Goal: Task Accomplishment & Management: Manage account settings

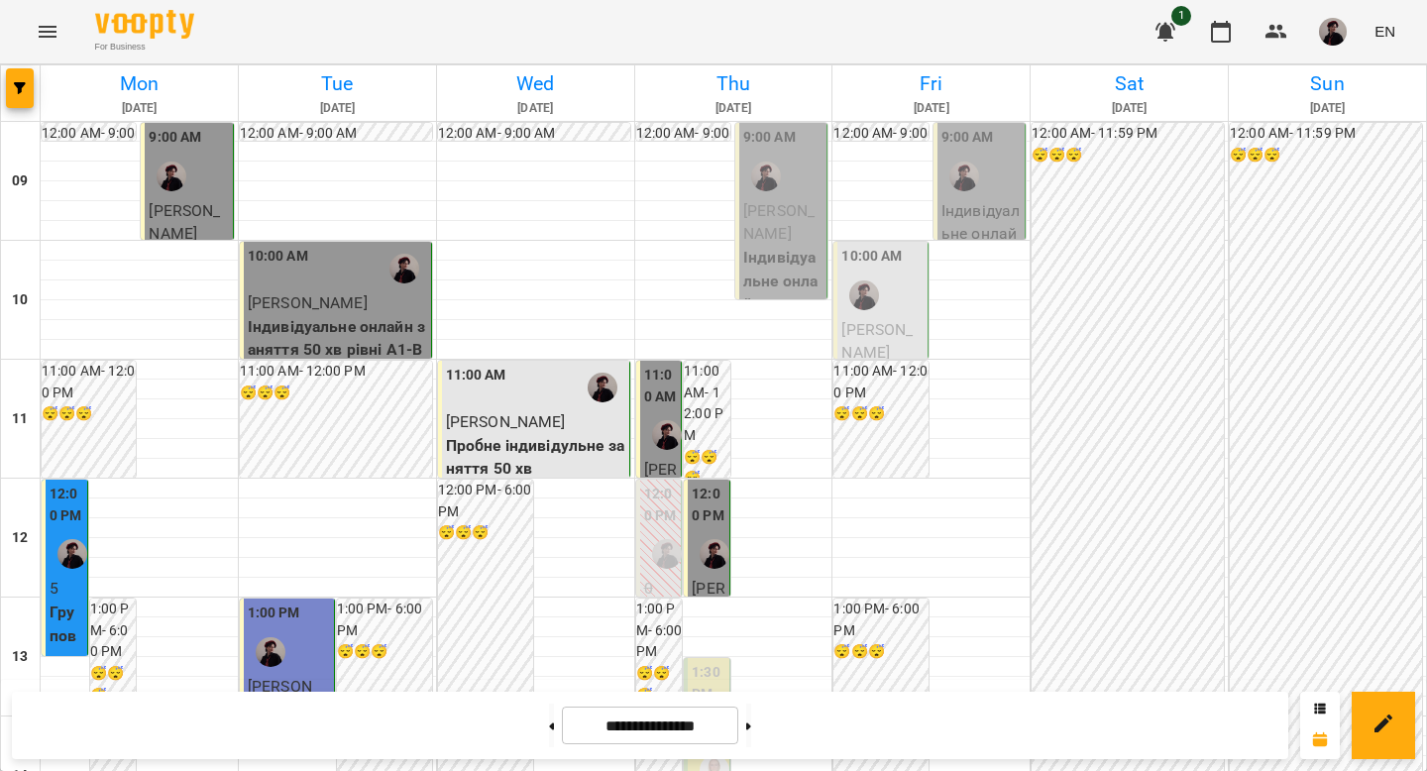
click at [751, 726] on icon at bounding box center [748, 726] width 5 height 7
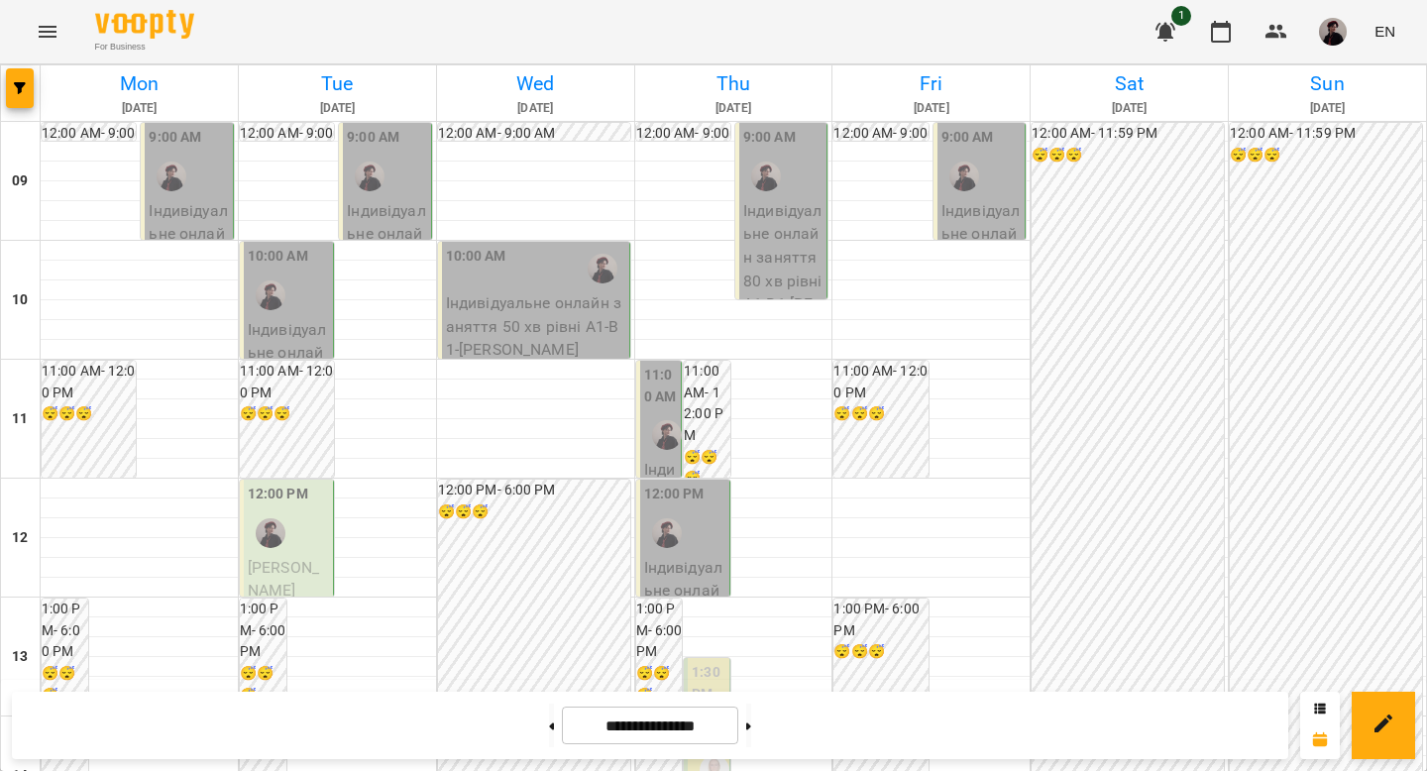
scroll to position [942, 0]
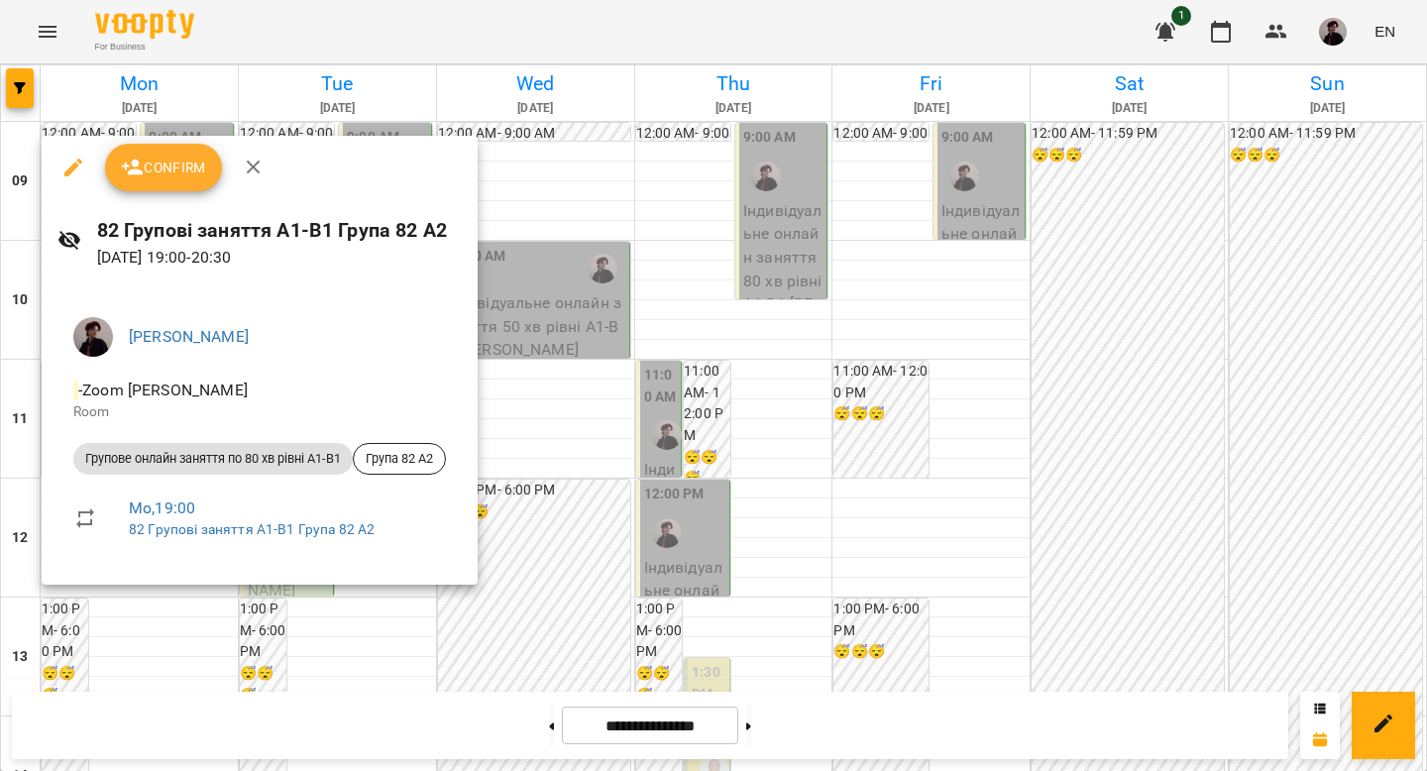
click at [639, 288] on div at bounding box center [713, 385] width 1427 height 771
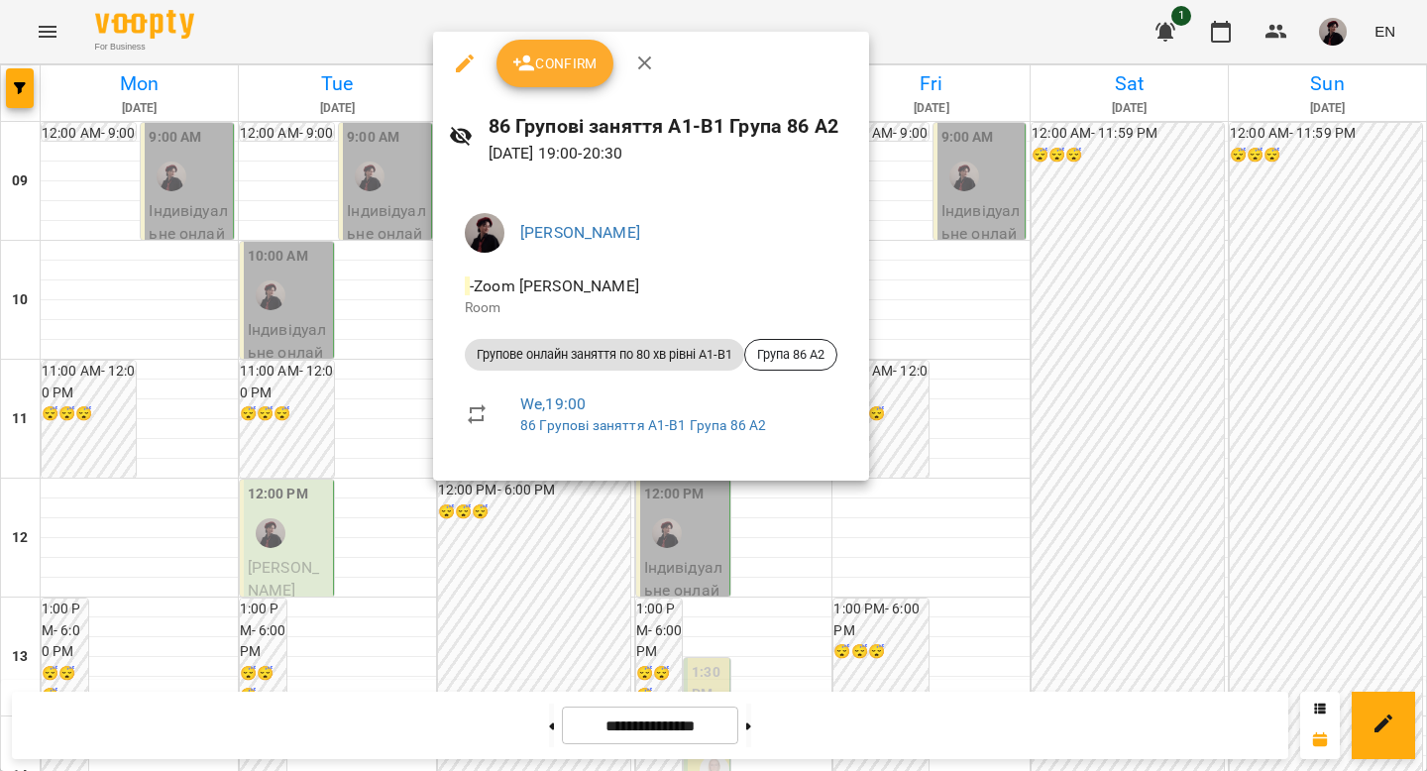
click at [1067, 352] on div at bounding box center [713, 385] width 1427 height 771
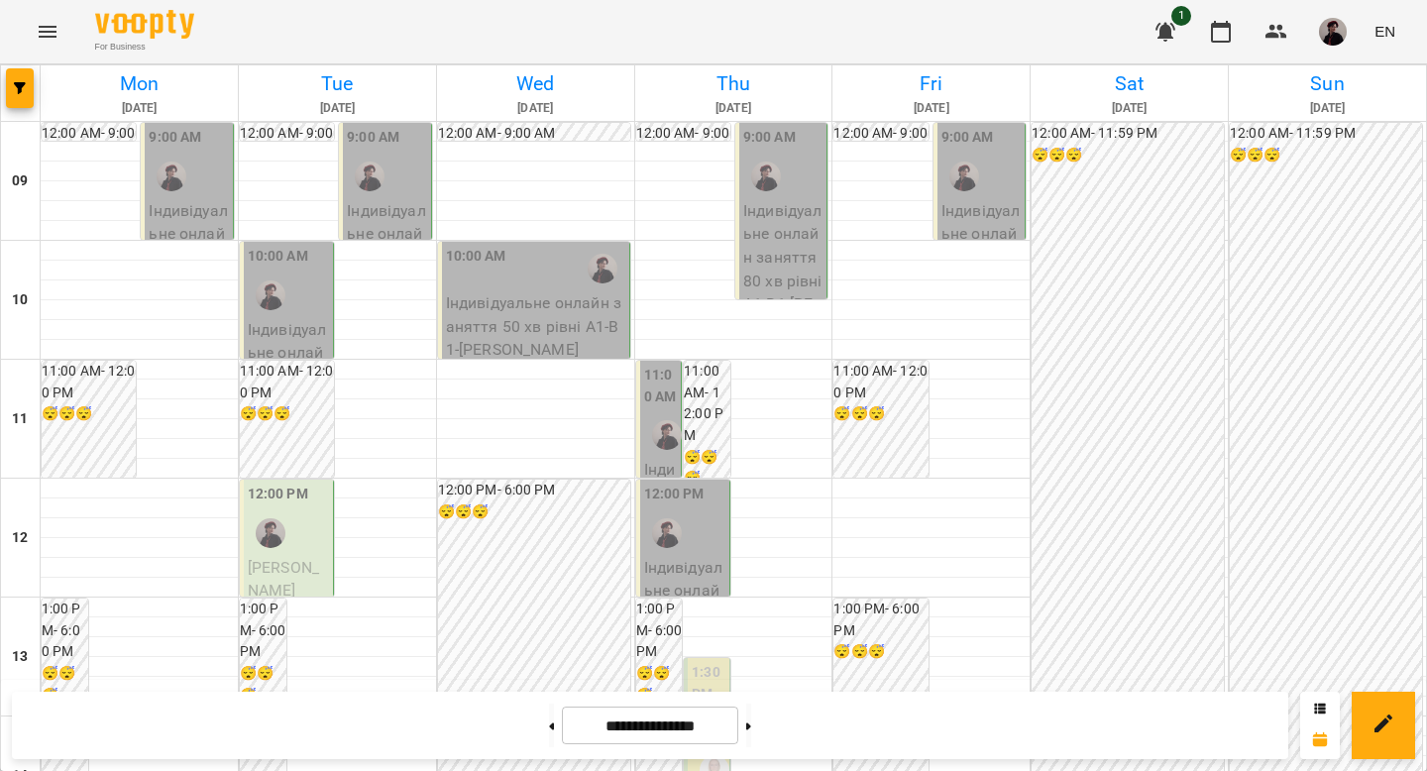
click at [549, 726] on button at bounding box center [551, 726] width 5 height 44
type input "**********"
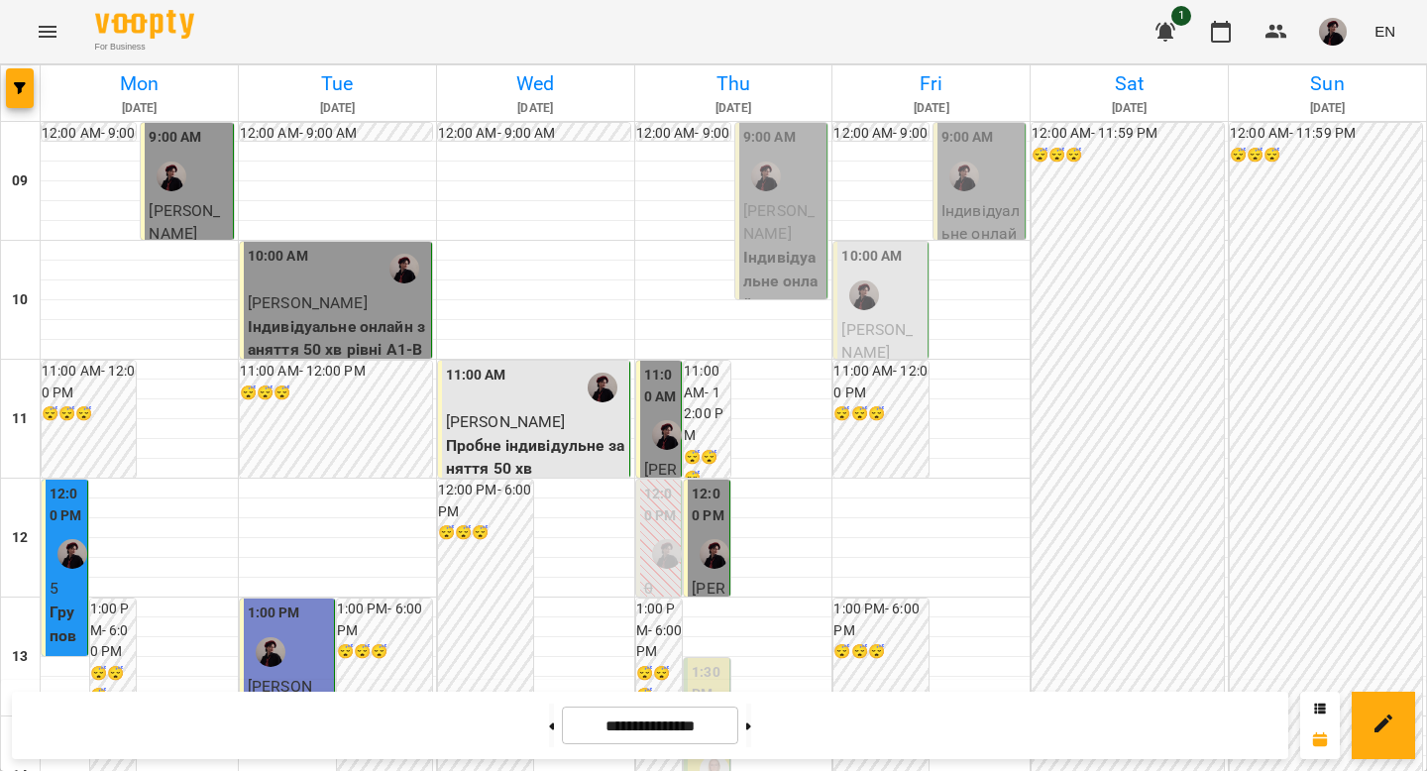
scroll to position [0, 0]
click at [510, 438] on p "Пробне індивідульне заняття 50 хв" at bounding box center [535, 457] width 179 height 47
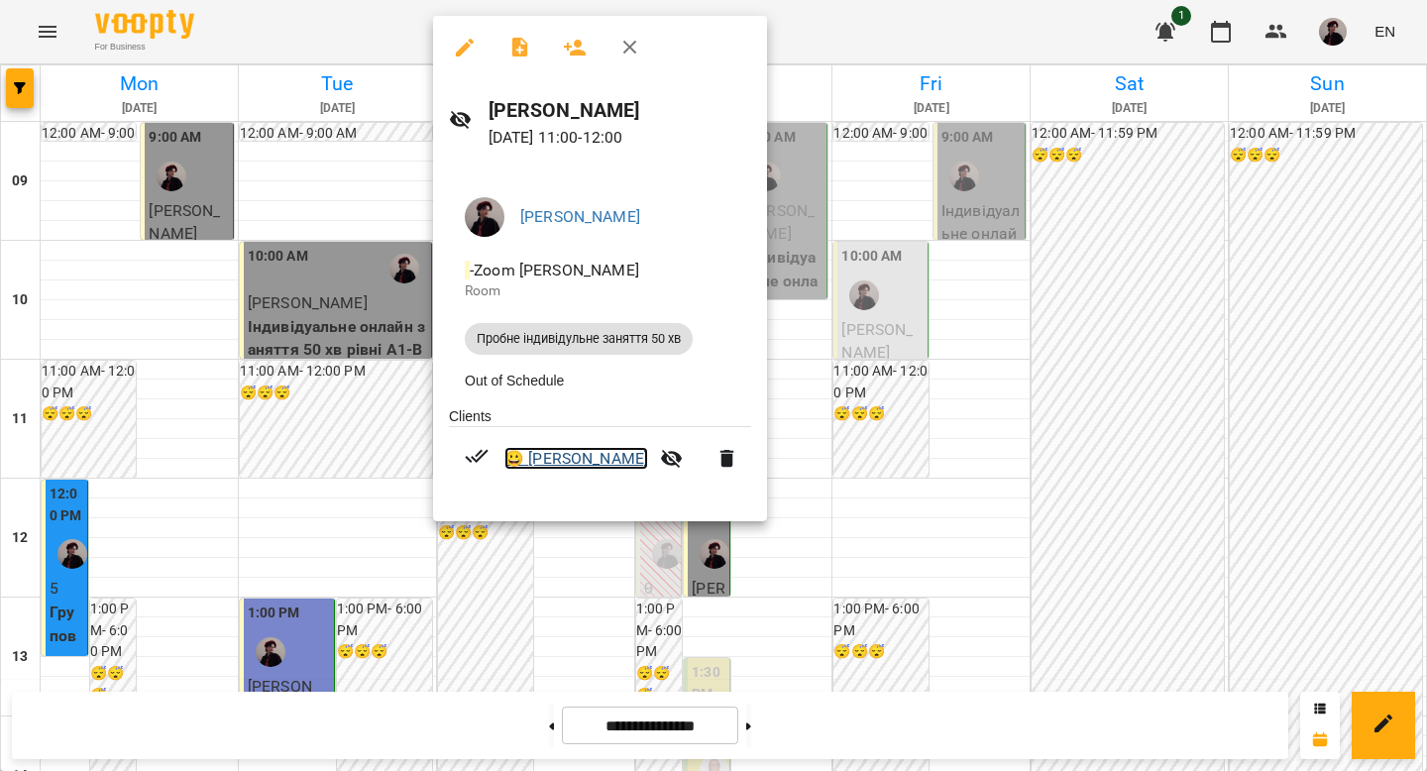
click at [558, 462] on link "😀 [PERSON_NAME]" at bounding box center [576, 459] width 144 height 24
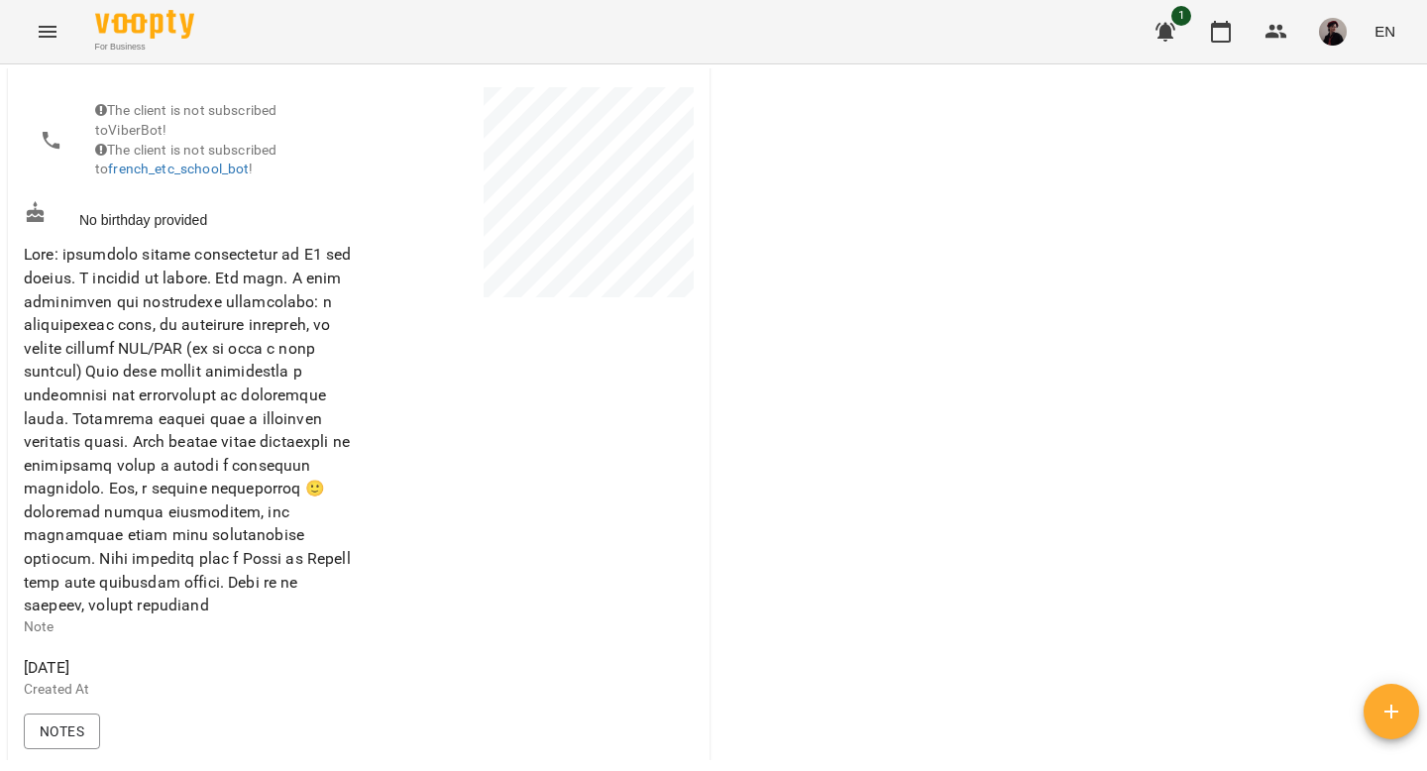
scroll to position [255, 0]
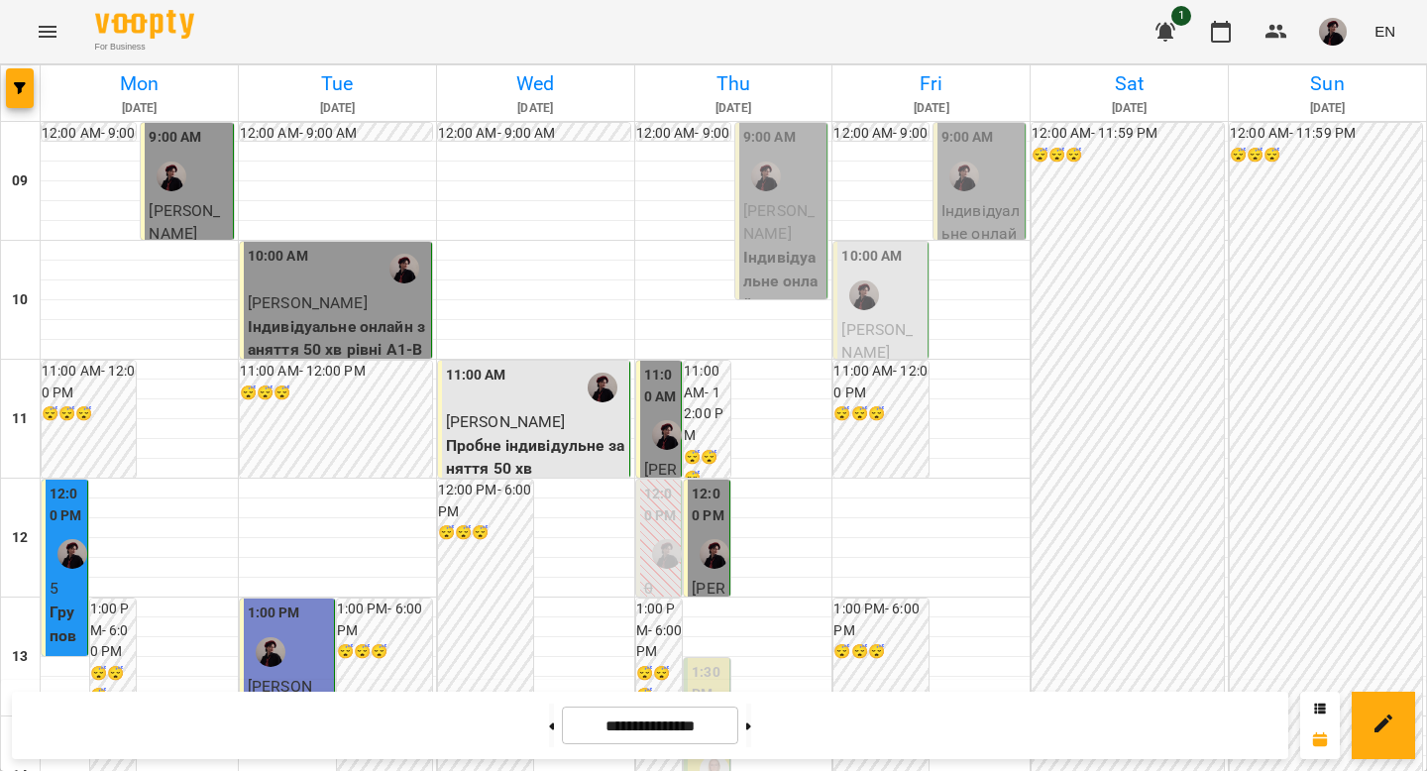
click at [538, 416] on span "[PERSON_NAME]" at bounding box center [506, 421] width 120 height 19
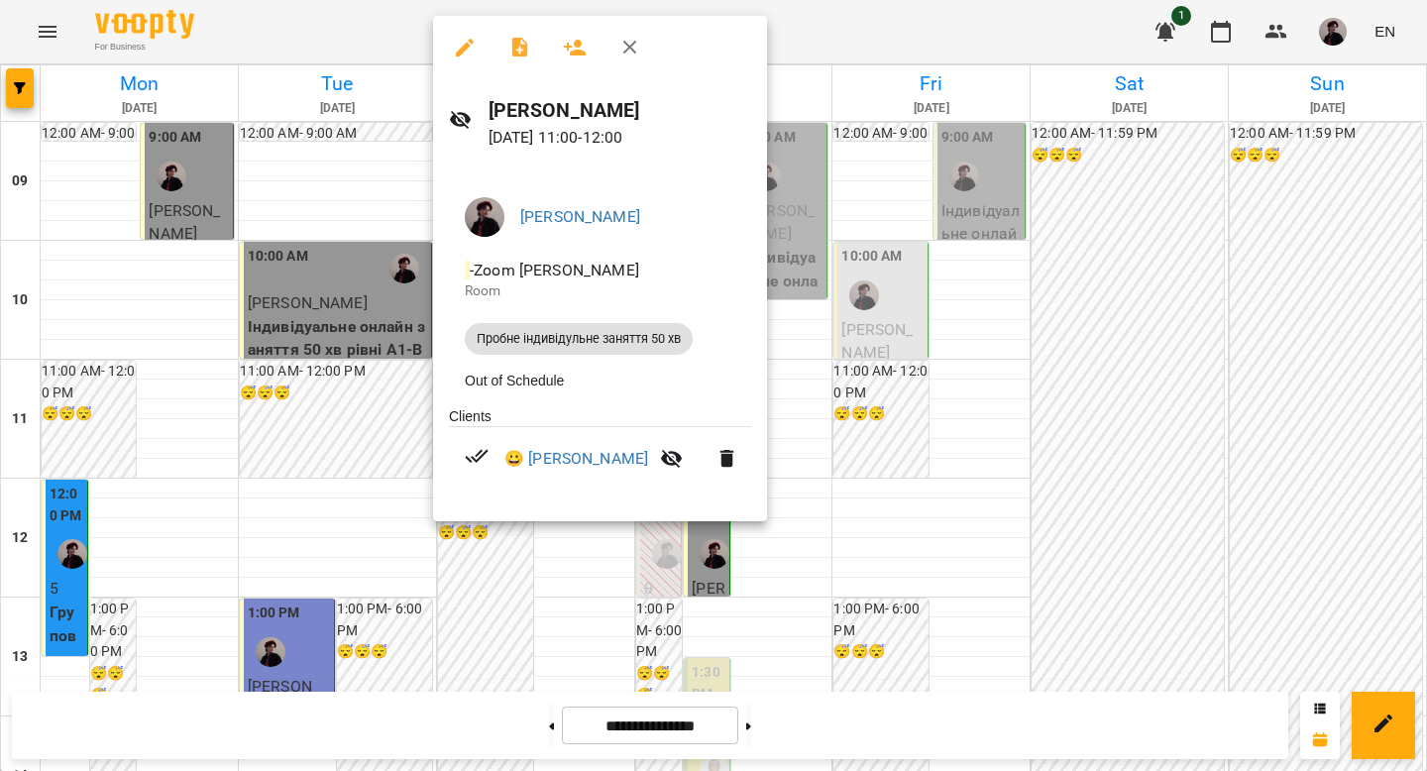
click at [1040, 427] on div at bounding box center [713, 385] width 1427 height 771
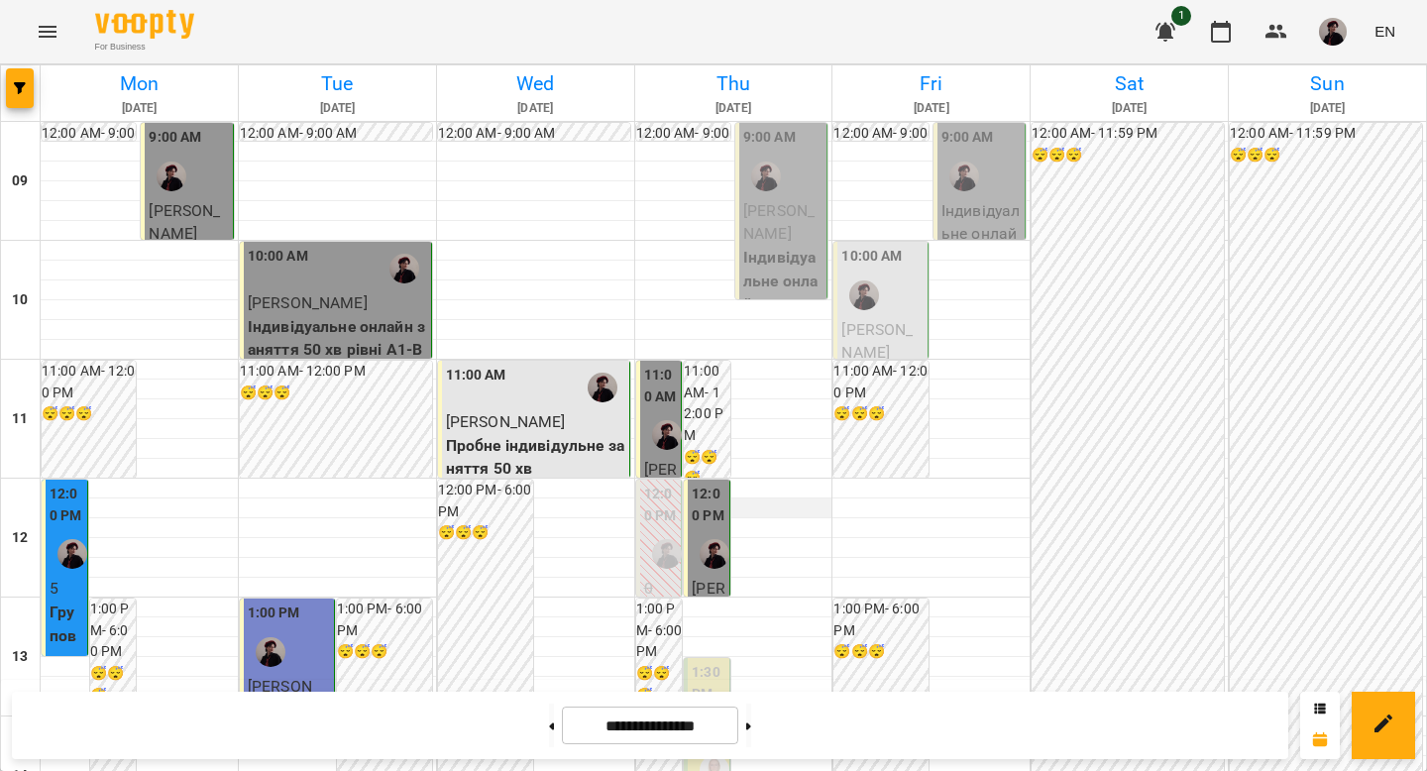
click at [785, 499] on div at bounding box center [733, 509] width 197 height 20
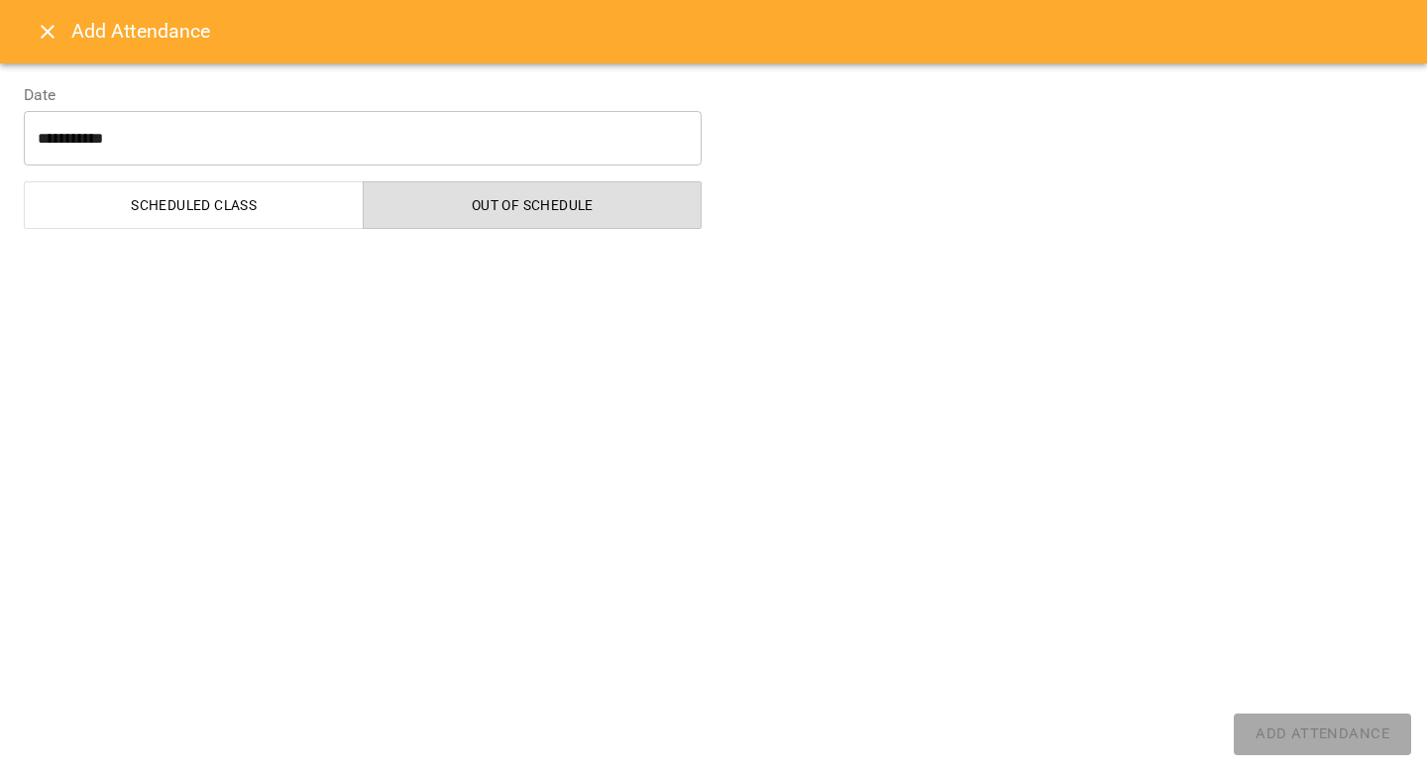
select select "**********"
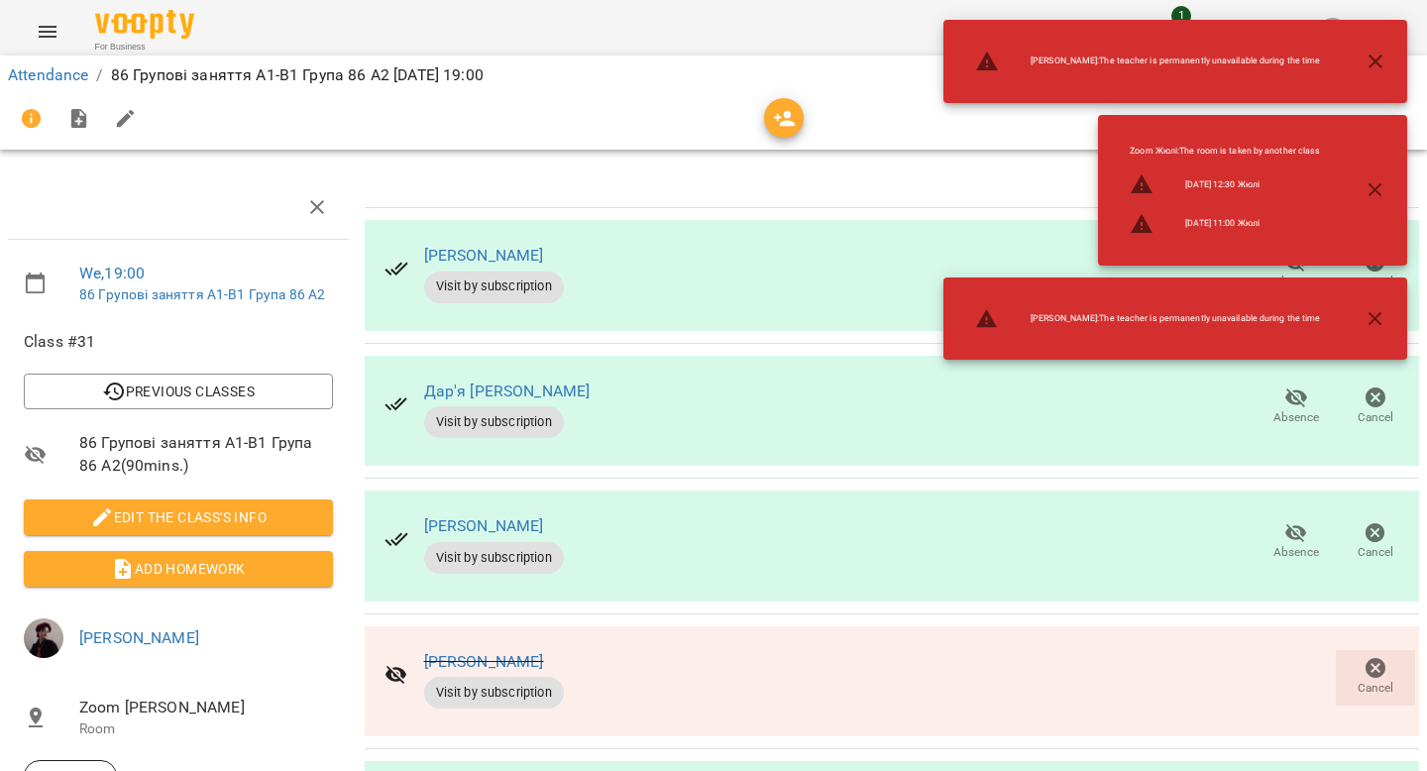
click at [1374, 61] on icon "button" at bounding box center [1376, 62] width 14 height 14
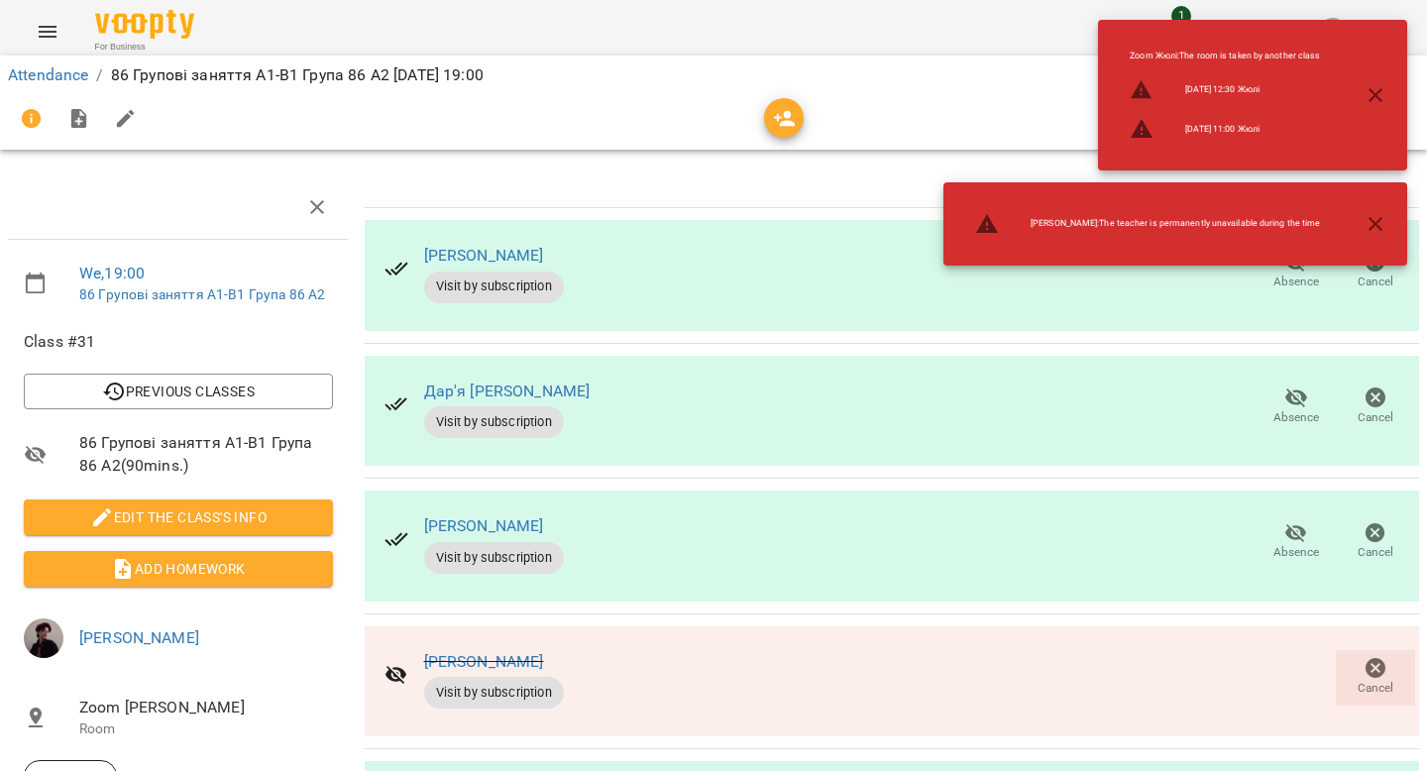
click at [1376, 94] on icon "button" at bounding box center [1376, 95] width 14 height 14
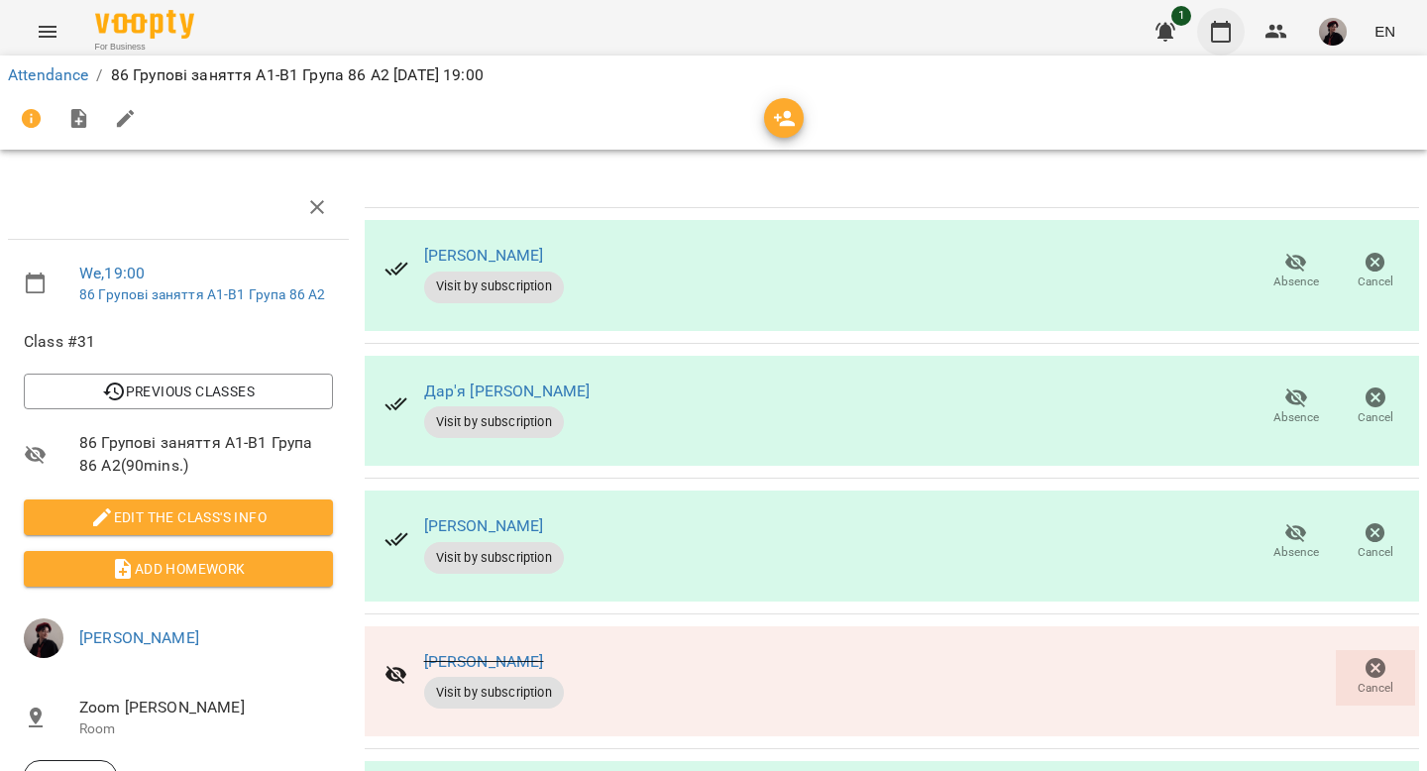
click at [1225, 36] on icon "button" at bounding box center [1221, 32] width 24 height 24
